Goal: Task Accomplishment & Management: Use online tool/utility

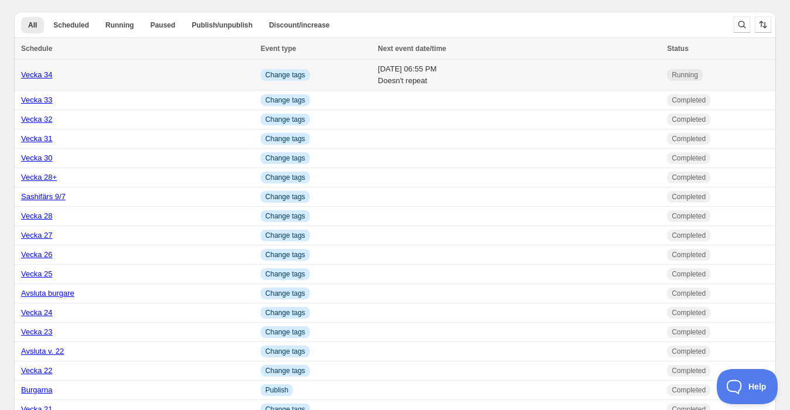
click at [32, 76] on link "Vecka 34" at bounding box center [37, 74] width 32 height 9
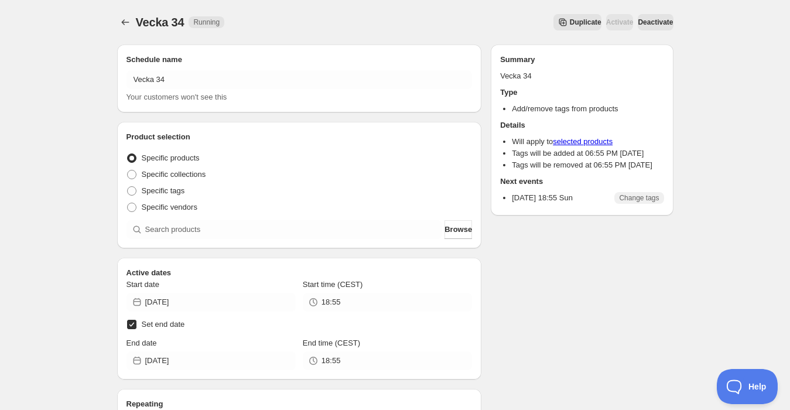
click at [557, 22] on icon "Secondary action label" at bounding box center [563, 22] width 12 height 12
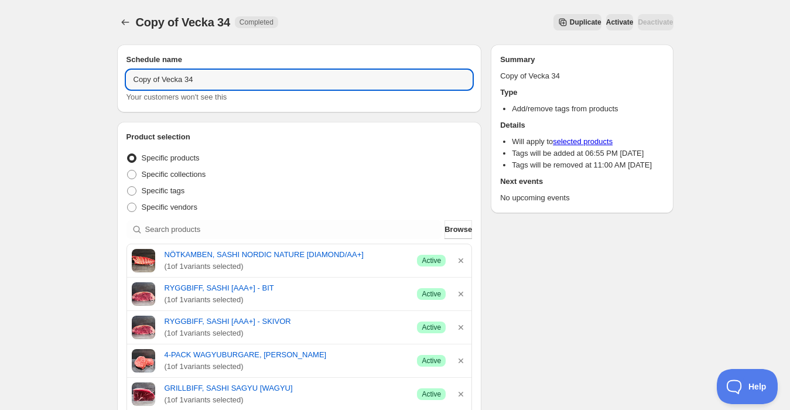
drag, startPoint x: 200, startPoint y: 79, endPoint x: 56, endPoint y: 79, distance: 143.5
type input "Vecka 35"
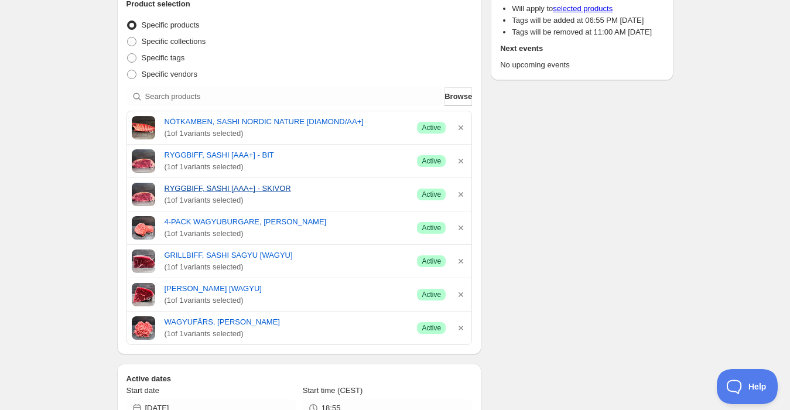
scroll to position [195, 0]
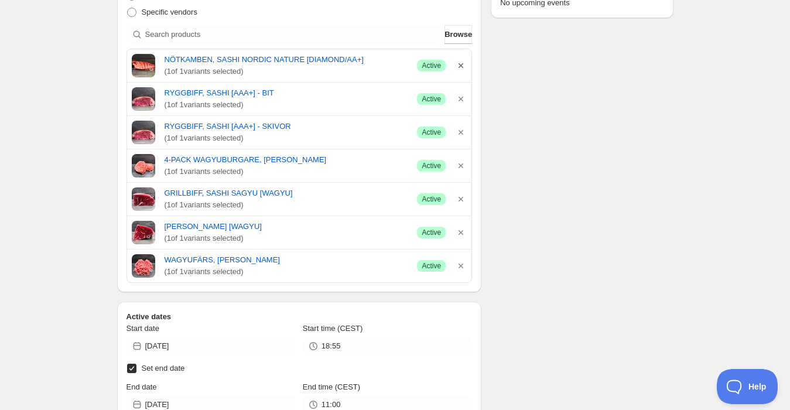
click at [460, 64] on icon "button" at bounding box center [460, 65] width 5 height 5
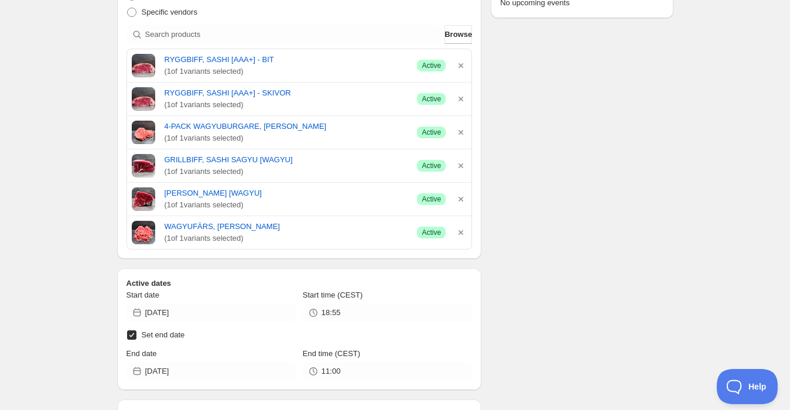
click at [460, 64] on icon "button" at bounding box center [460, 65] width 5 height 5
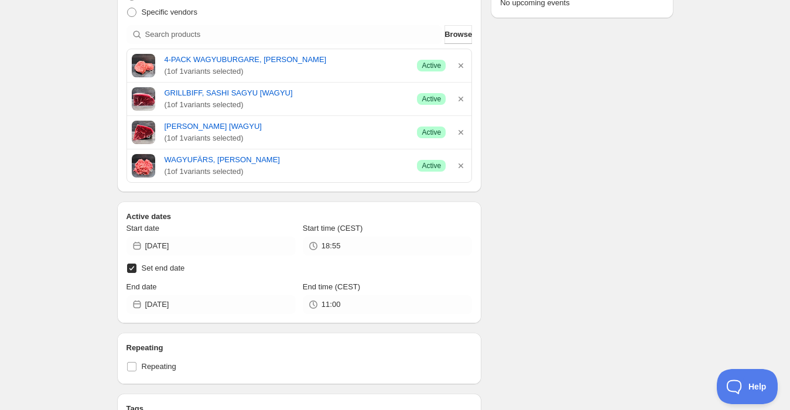
click at [460, 64] on icon "button" at bounding box center [460, 65] width 5 height 5
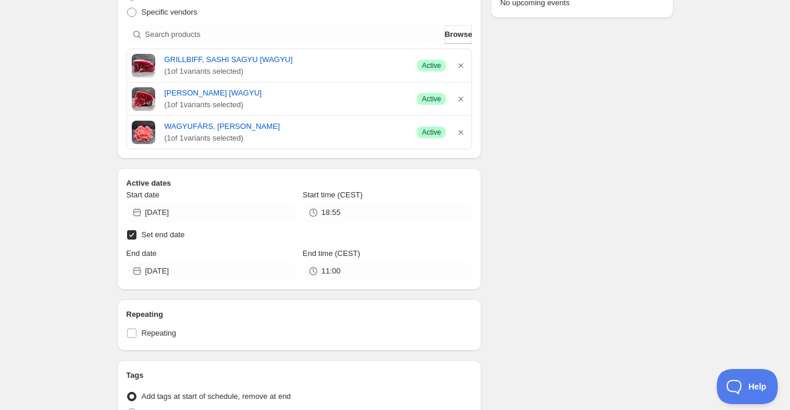
click at [460, 64] on icon "button" at bounding box center [460, 65] width 5 height 5
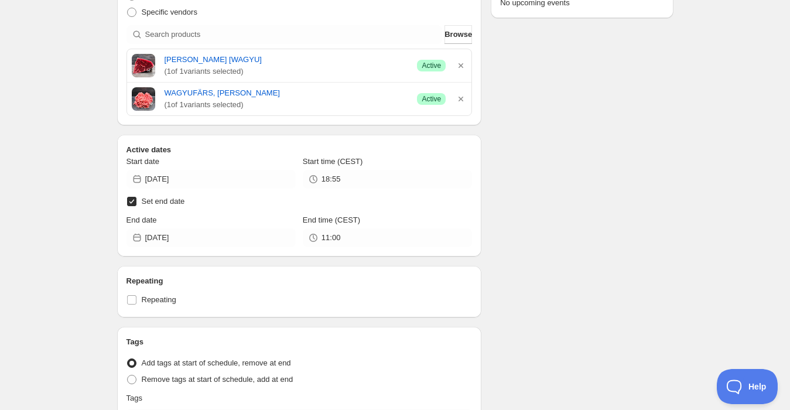
click at [460, 64] on icon "button" at bounding box center [460, 65] width 5 height 5
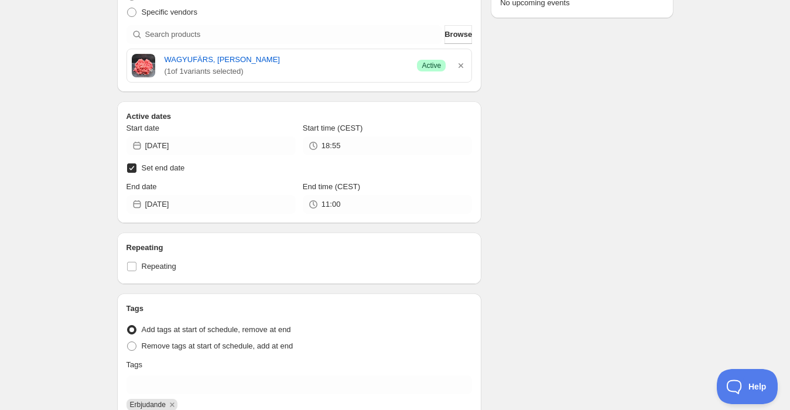
click at [460, 64] on icon "button" at bounding box center [460, 65] width 5 height 5
click at [460, 101] on div "Active dates Start date [DATE] Start time (CEST) 18:55 Set end date End date [D…" at bounding box center [299, 162] width 365 height 122
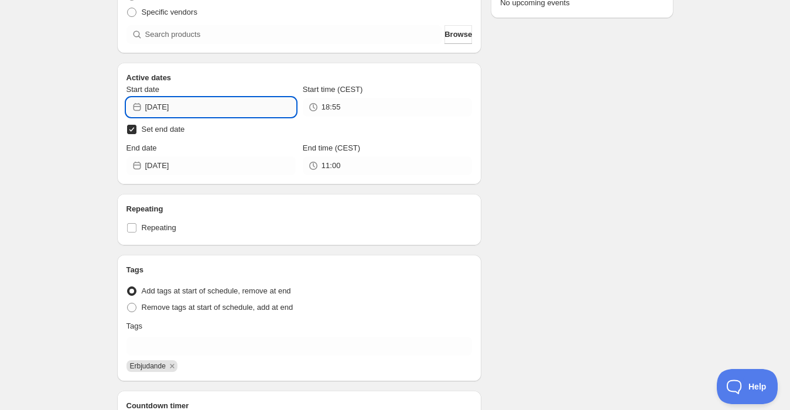
click at [211, 107] on input "[DATE]" at bounding box center [220, 107] width 150 height 19
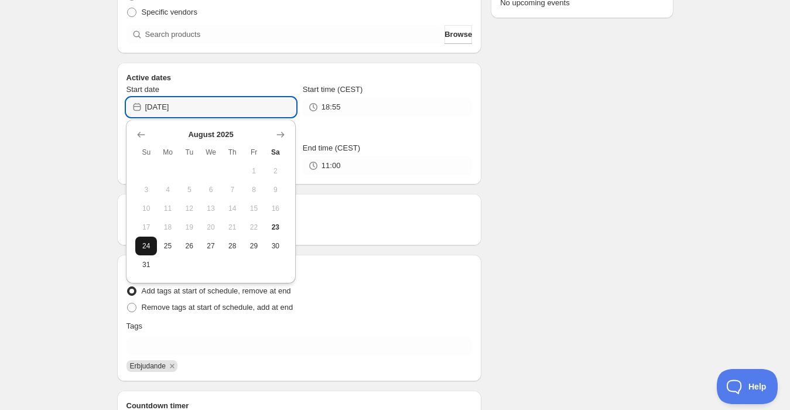
click at [150, 244] on span "24" at bounding box center [146, 245] width 12 height 9
type input "[DATE]"
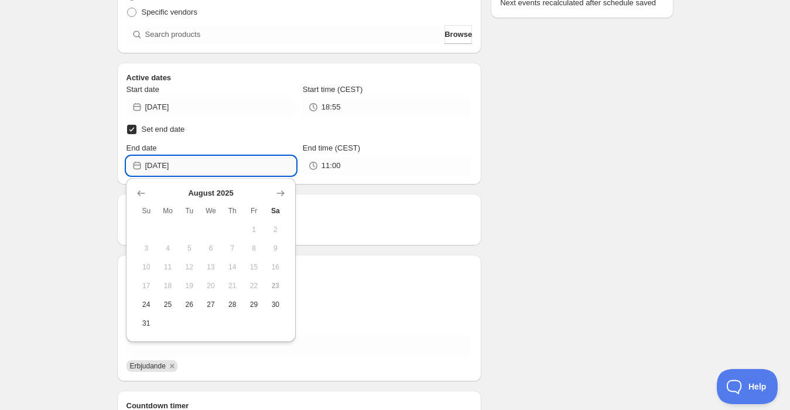
click at [167, 164] on input "[DATE]" at bounding box center [220, 165] width 150 height 19
click at [150, 314] on button "31" at bounding box center [146, 323] width 22 height 19
type input "[DATE]"
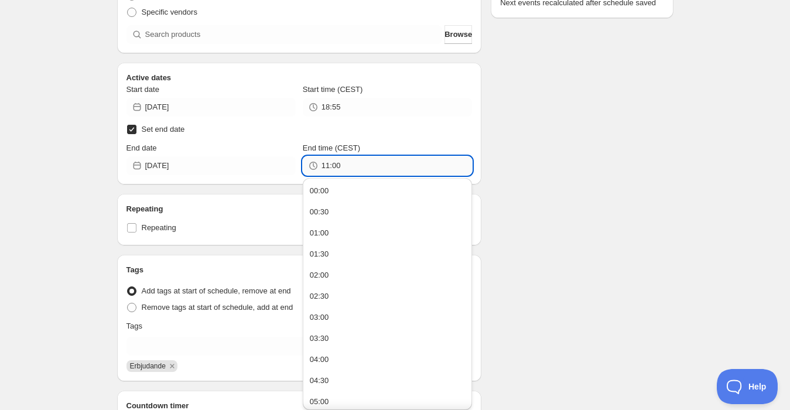
click at [330, 165] on input "11:00" at bounding box center [396, 165] width 150 height 19
drag, startPoint x: 349, startPoint y: 166, endPoint x: 243, endPoint y: 159, distance: 106.3
click at [243, 159] on div "End date [DATE] End time (CEST) 11:00" at bounding box center [299, 158] width 346 height 33
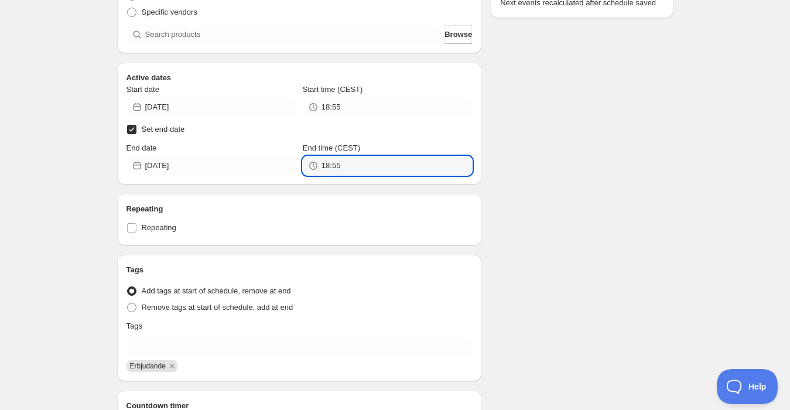
type input "18:55"
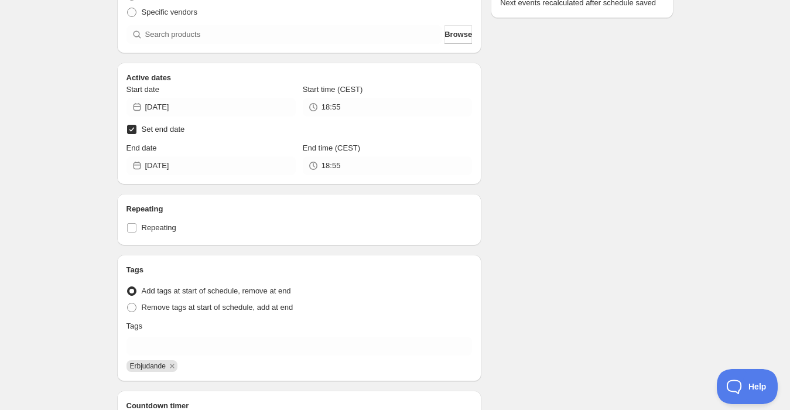
click at [108, 183] on div "Schedule name Vecka 35 Your customers won't see this Product selection Entity t…" at bounding box center [391, 176] width 566 height 672
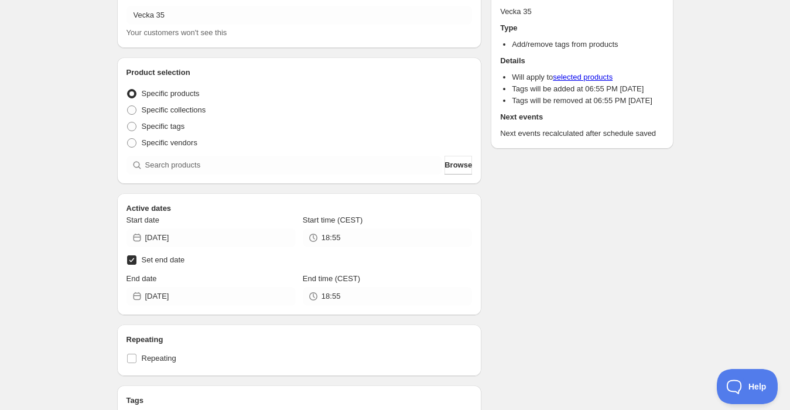
scroll to position [0, 0]
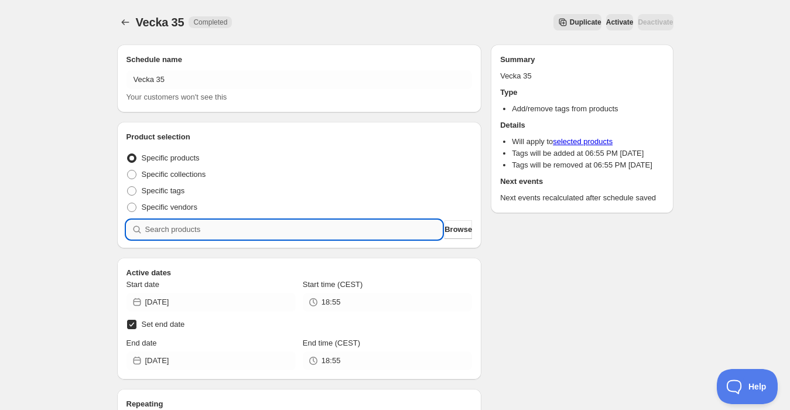
click at [280, 231] on input "search" at bounding box center [293, 229] width 297 height 19
type input "m"
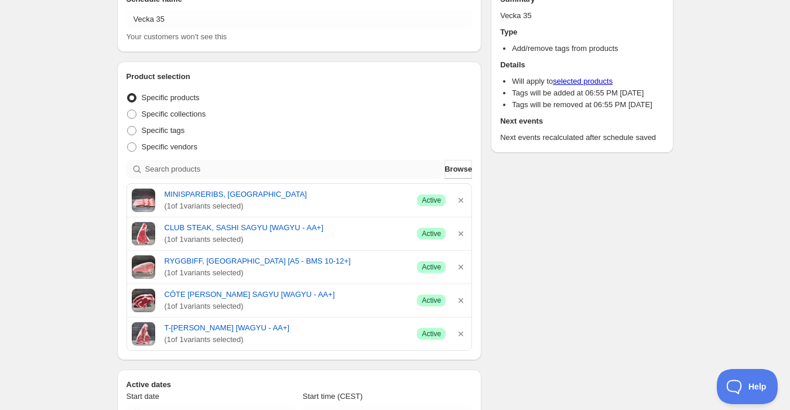
scroll to position [65, 0]
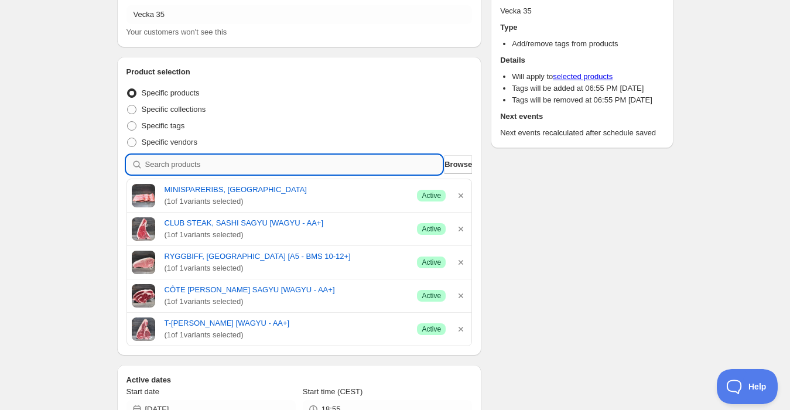
click at [211, 162] on input "search" at bounding box center [293, 164] width 297 height 19
type input "t"
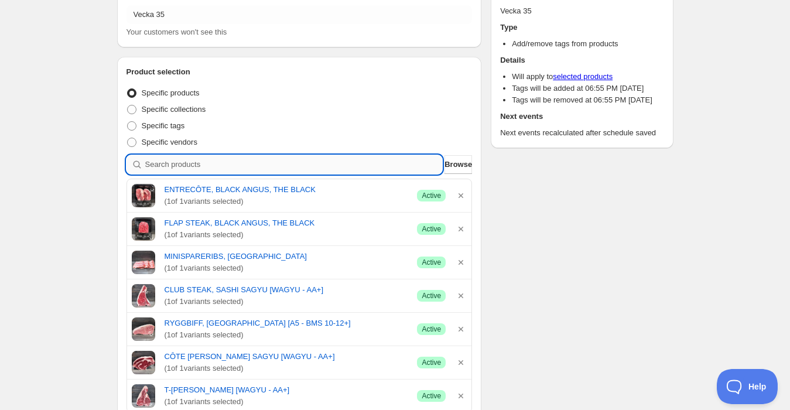
click at [184, 164] on input "search" at bounding box center [293, 164] width 297 height 19
type input "2"
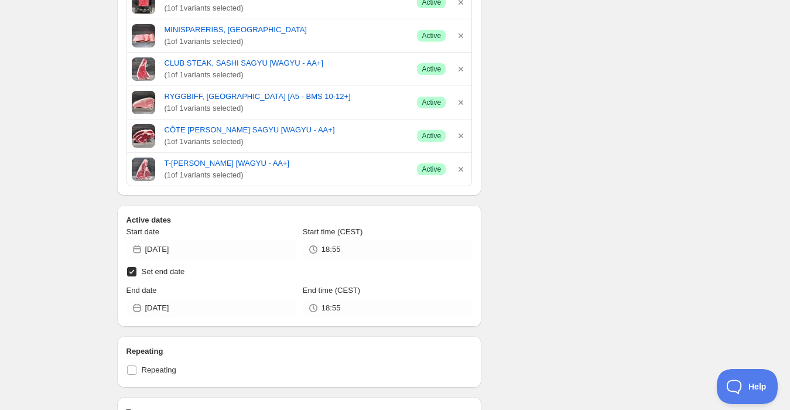
scroll to position [0, 0]
